Goal: Information Seeking & Learning: Learn about a topic

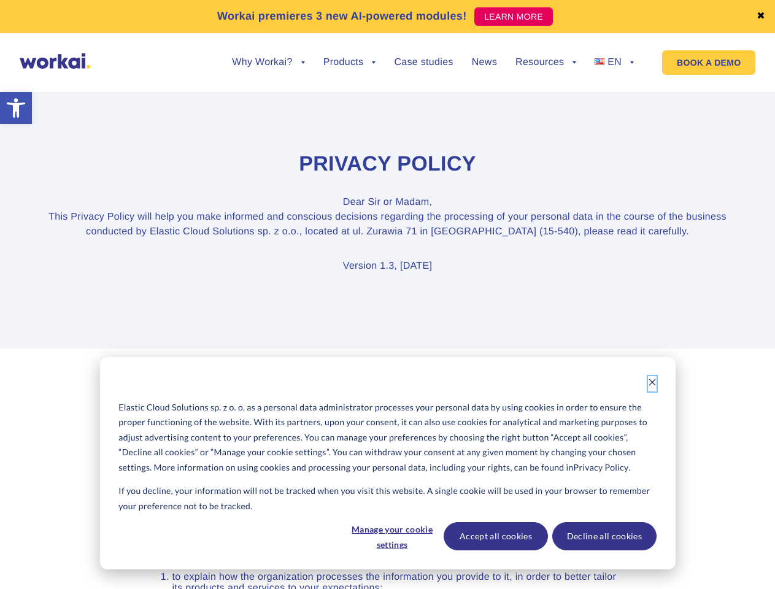
click at [652, 383] on icon "Dismiss cookie banner" at bounding box center [652, 382] width 9 height 9
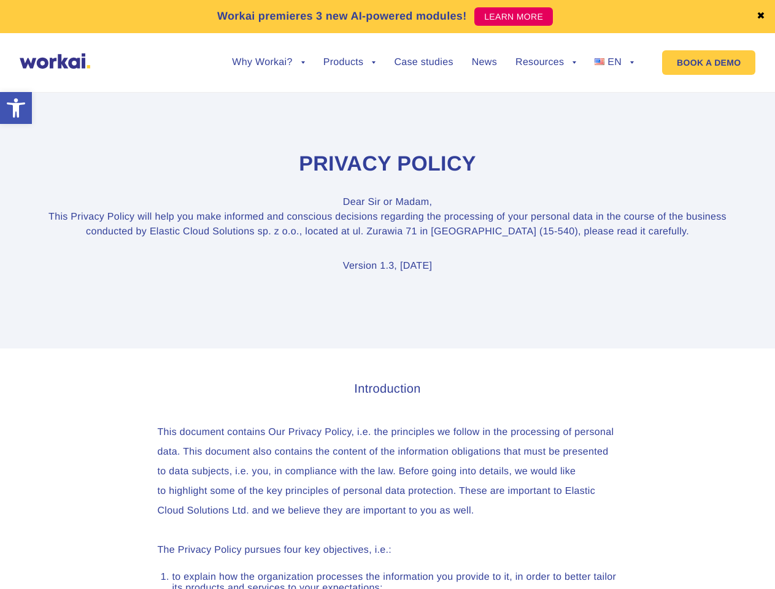
click at [761, 17] on link "✖" at bounding box center [760, 17] width 9 height 10
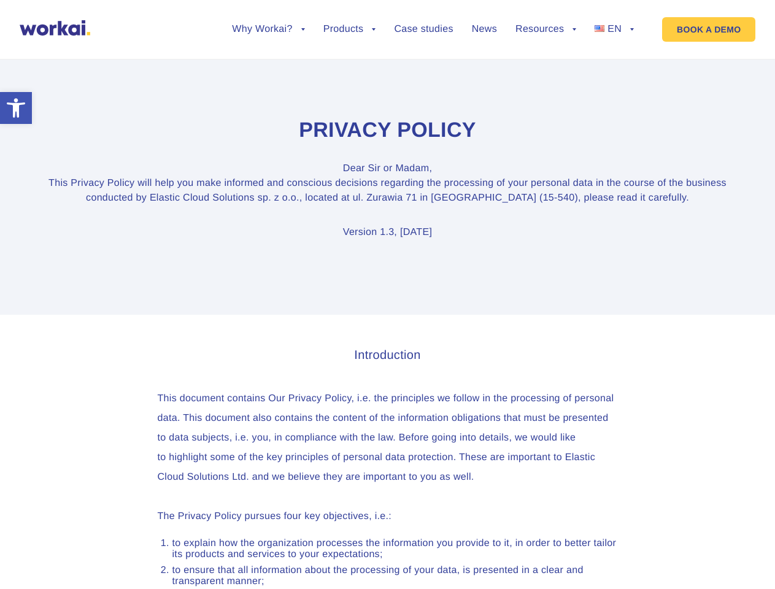
click at [268, 72] on section "Privacy Policy Dear [PERSON_NAME] or Madam, This Privacy Policy will help you m…" at bounding box center [387, 179] width 775 height 272
click at [268, 63] on section "Privacy Policy Dear [PERSON_NAME] or Madam, This Privacy Policy will help you m…" at bounding box center [387, 179] width 775 height 272
click at [350, 72] on section "Privacy Policy Dear [PERSON_NAME] or Madam, This Privacy Policy will help you m…" at bounding box center [387, 179] width 775 height 272
click at [545, 72] on section "Privacy Policy Dear [PERSON_NAME] or Madam, This Privacy Policy will help you m…" at bounding box center [387, 179] width 775 height 272
click at [545, 63] on section "Privacy Policy Dear [PERSON_NAME] or Madam, This Privacy Policy will help you m…" at bounding box center [387, 179] width 775 height 272
